Goal: Task Accomplishment & Management: Use online tool/utility

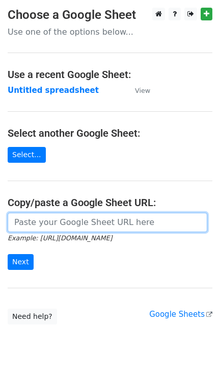
click at [66, 222] on input "url" at bounding box center [108, 222] width 200 height 19
paste input "[URL][DOMAIN_NAME]"
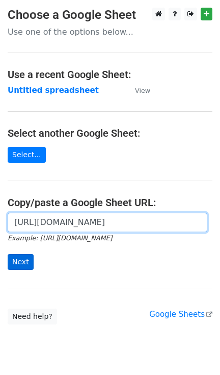
type input "[URL][DOMAIN_NAME]"
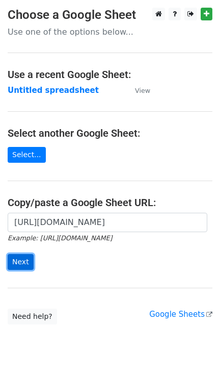
click at [14, 266] on input "Next" at bounding box center [21, 262] width 26 height 16
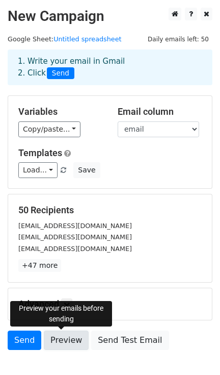
click at [68, 343] on link "Preview" at bounding box center [66, 339] width 45 height 19
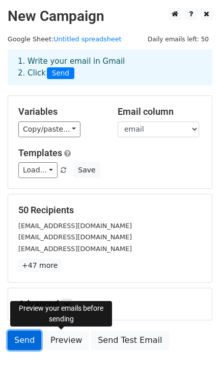
click at [26, 344] on link "Send" at bounding box center [25, 339] width 34 height 19
